Goal: Find contact information: Find contact information

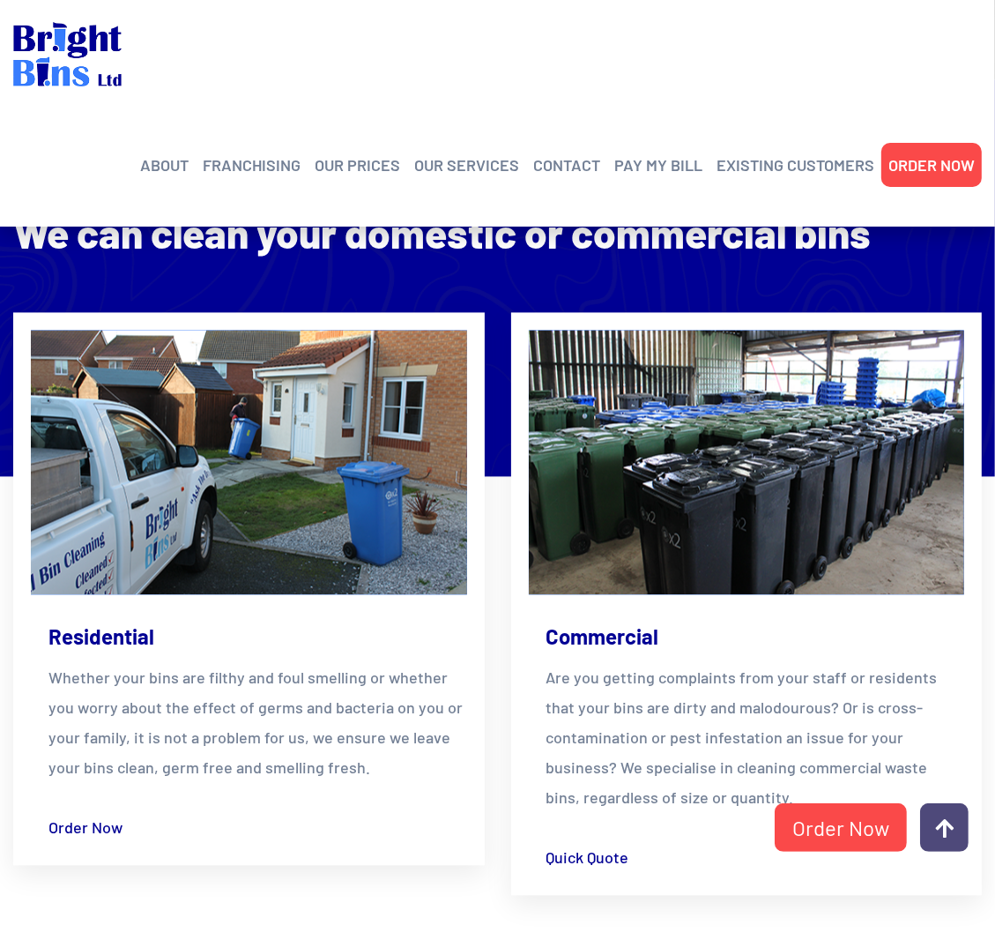
scroll to position [2776, 0]
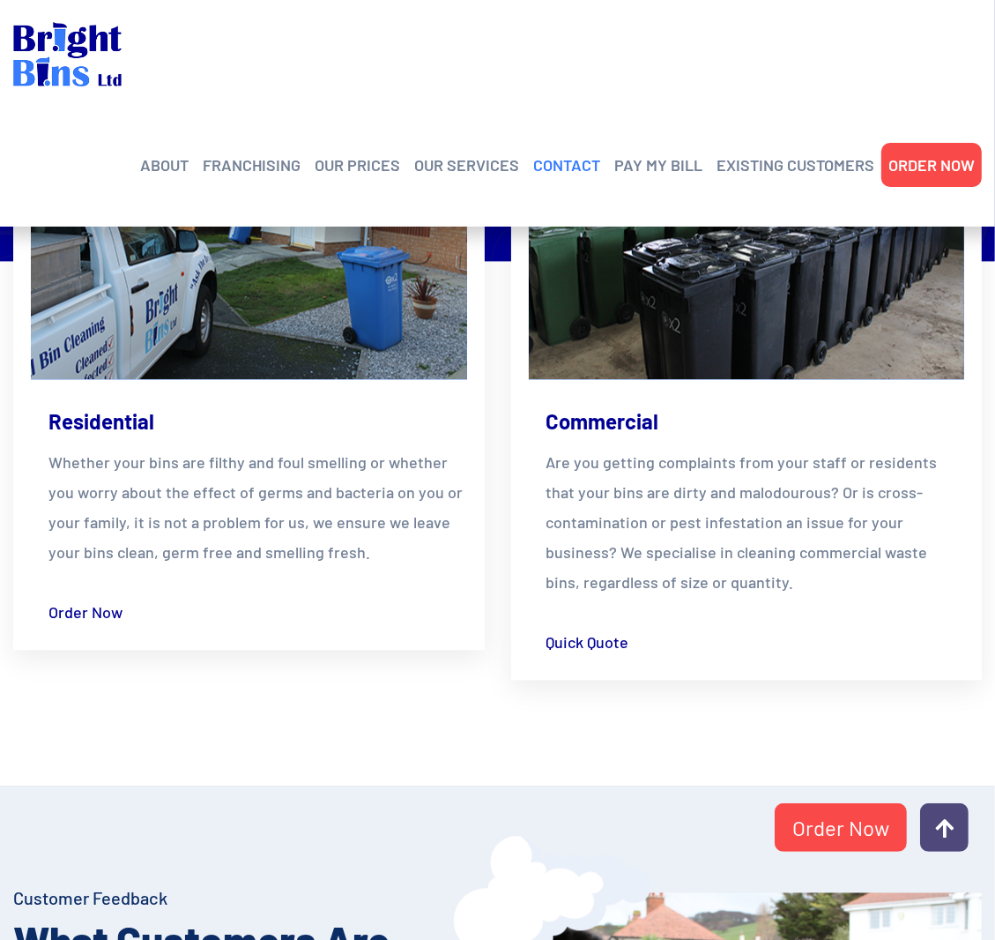
click at [567, 172] on link "CONTACT" at bounding box center [566, 165] width 67 height 26
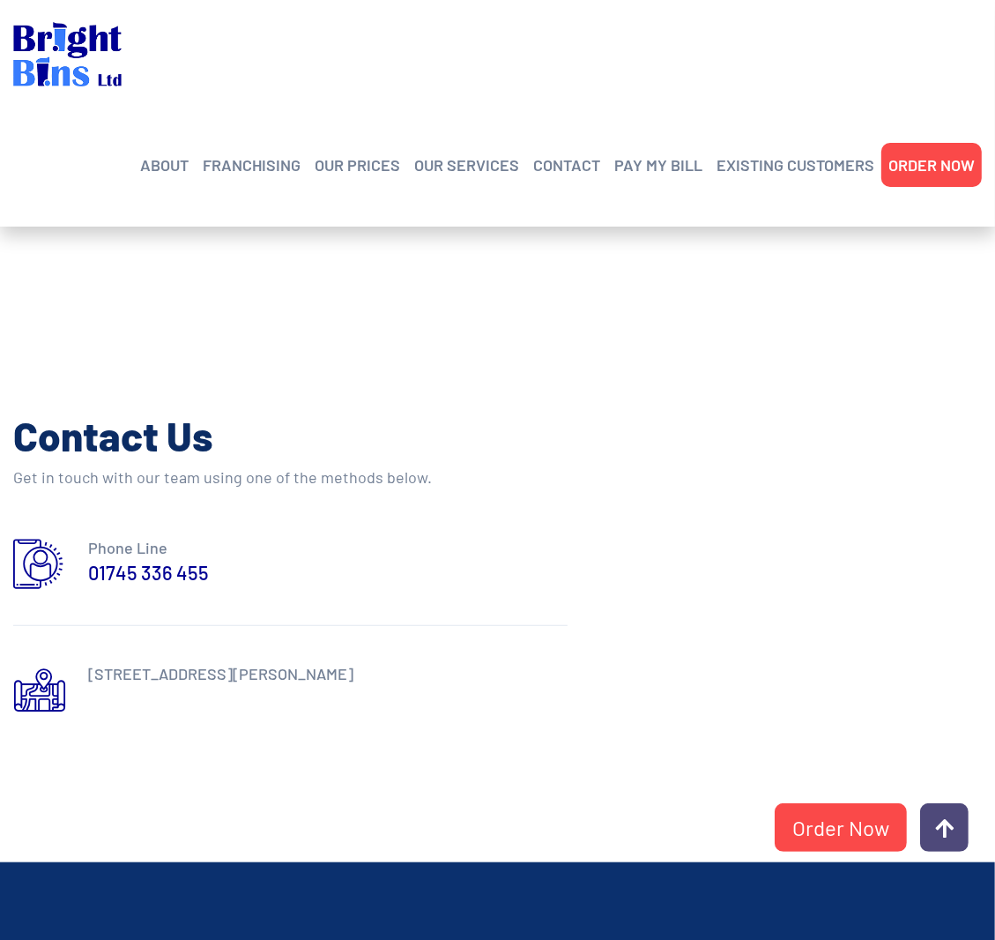
scroll to position [689, 0]
